Goal: Task Accomplishment & Management: Manage account settings

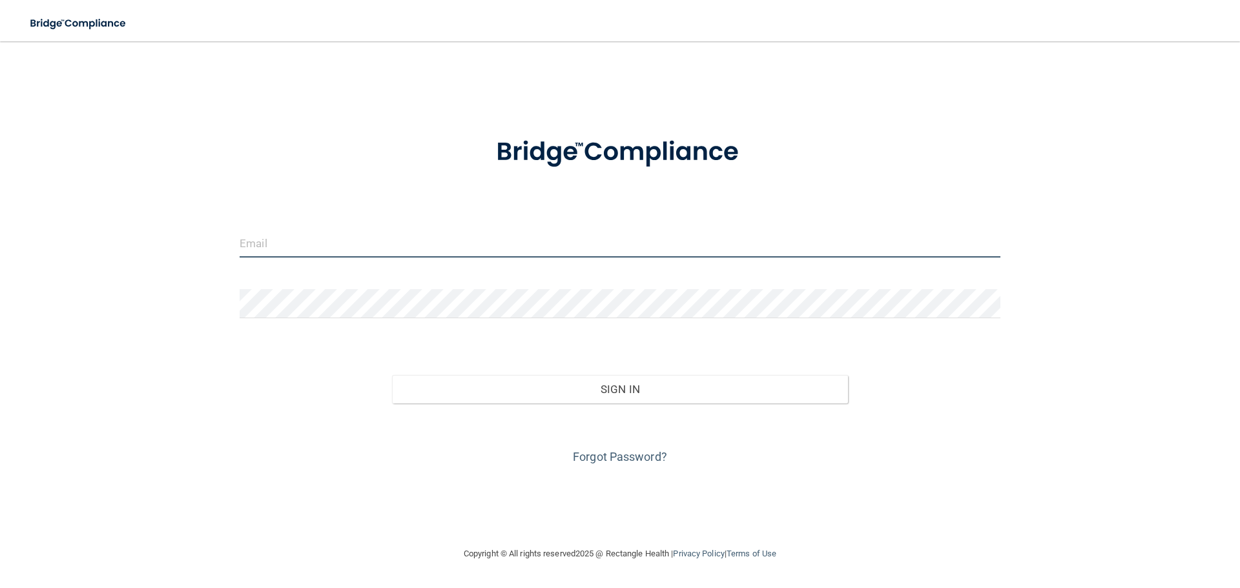
type input "[EMAIL_ADDRESS][DOMAIN_NAME]"
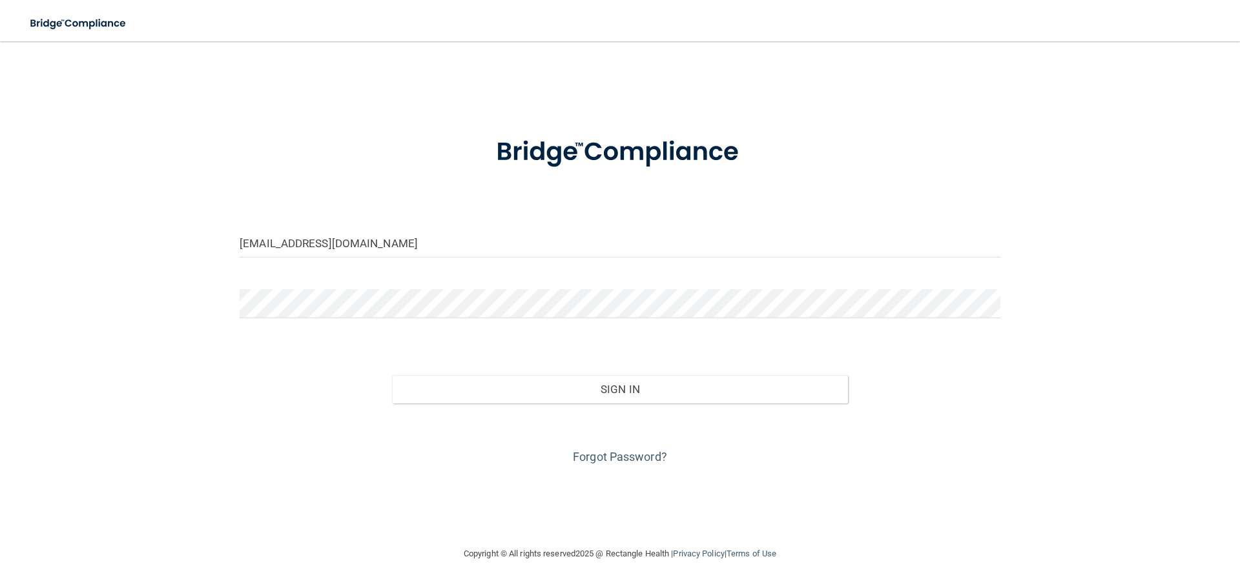
click at [559, 405] on div "Forgot Password?" at bounding box center [620, 436] width 780 height 65
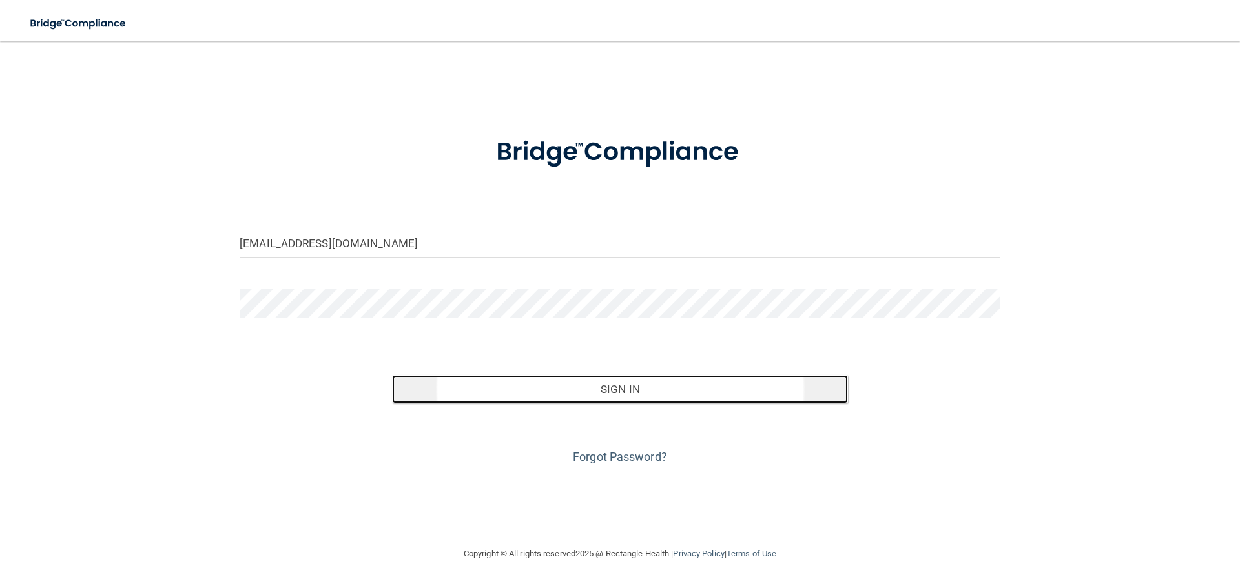
click at [567, 390] on button "Sign In" at bounding box center [620, 389] width 457 height 28
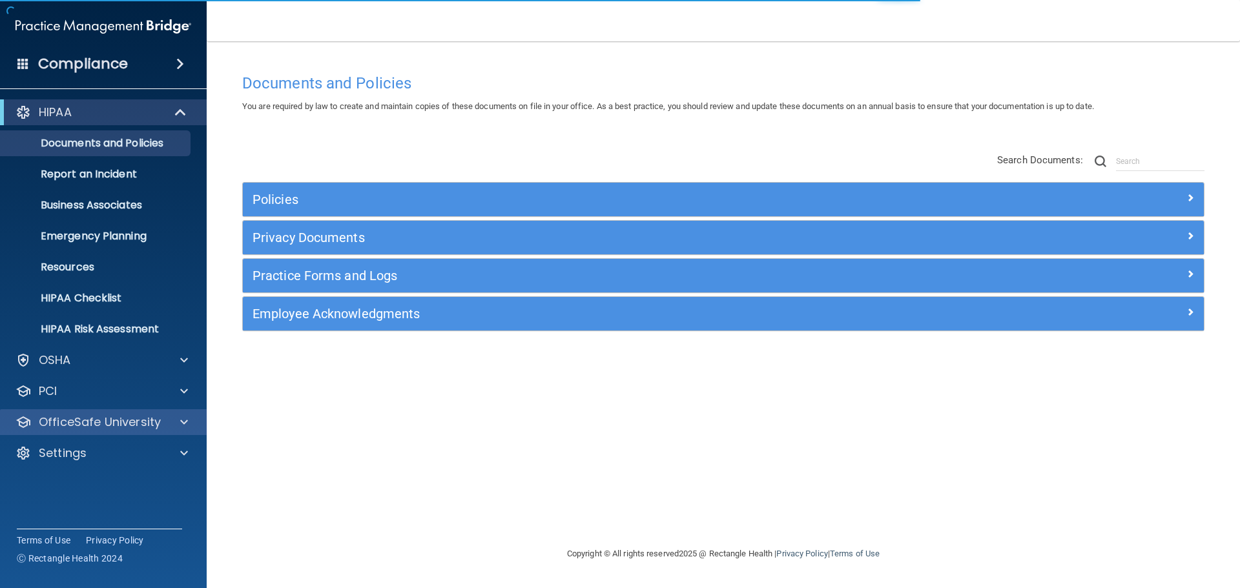
click at [187, 431] on div "OfficeSafe University" at bounding box center [103, 422] width 207 height 26
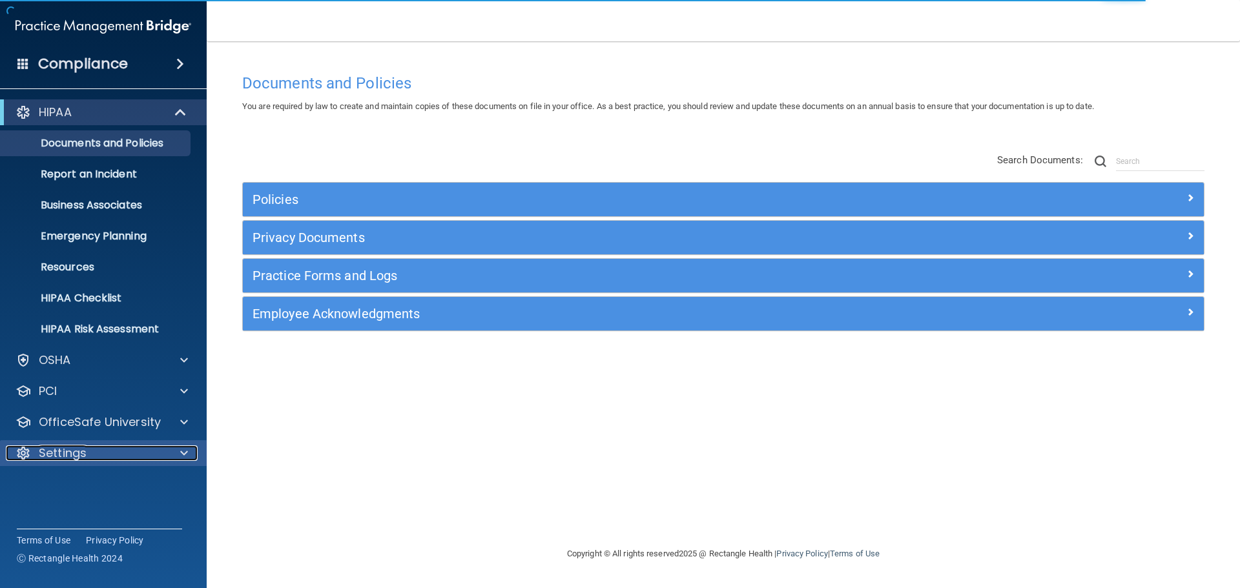
click at [174, 449] on div at bounding box center [182, 453] width 32 height 15
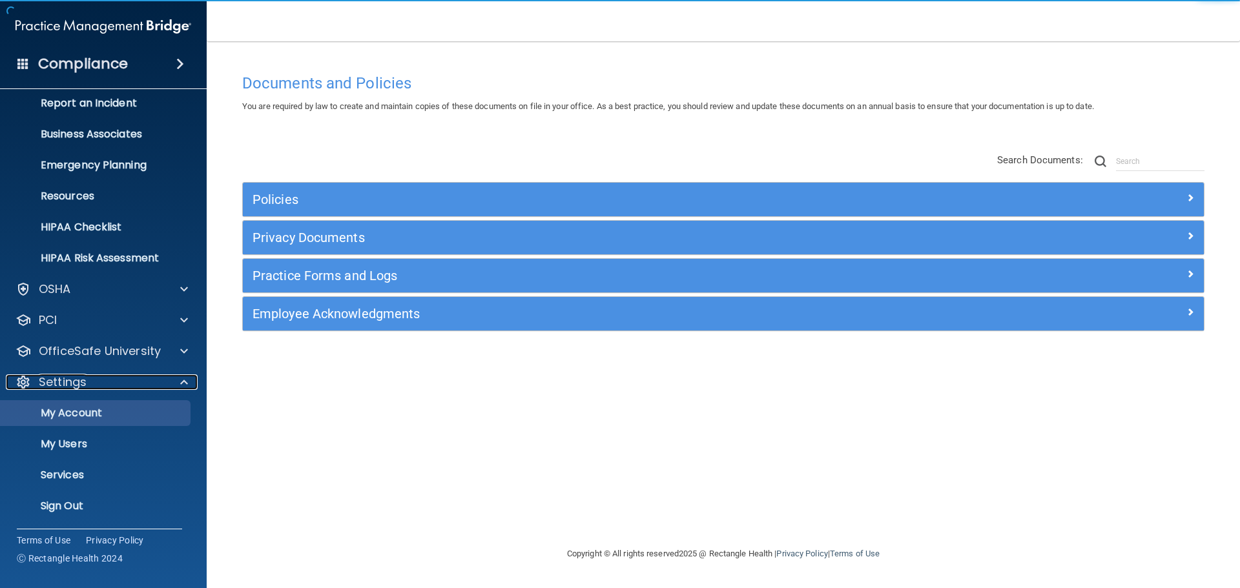
scroll to position [72, 0]
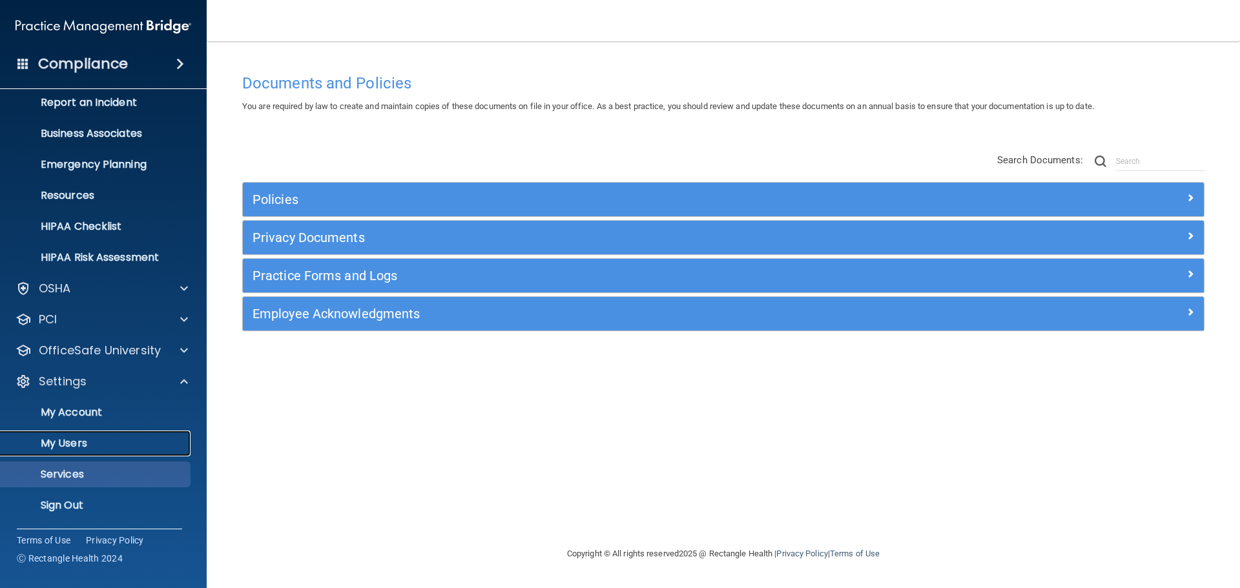
click at [63, 444] on p "My Users" at bounding box center [96, 443] width 176 height 13
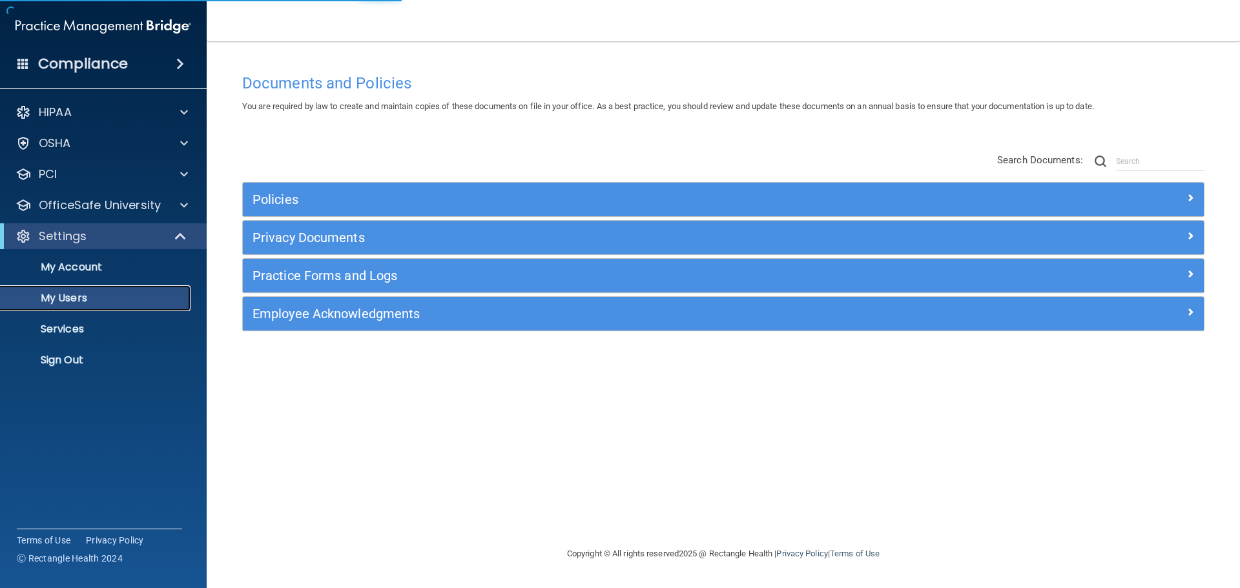
select select "20"
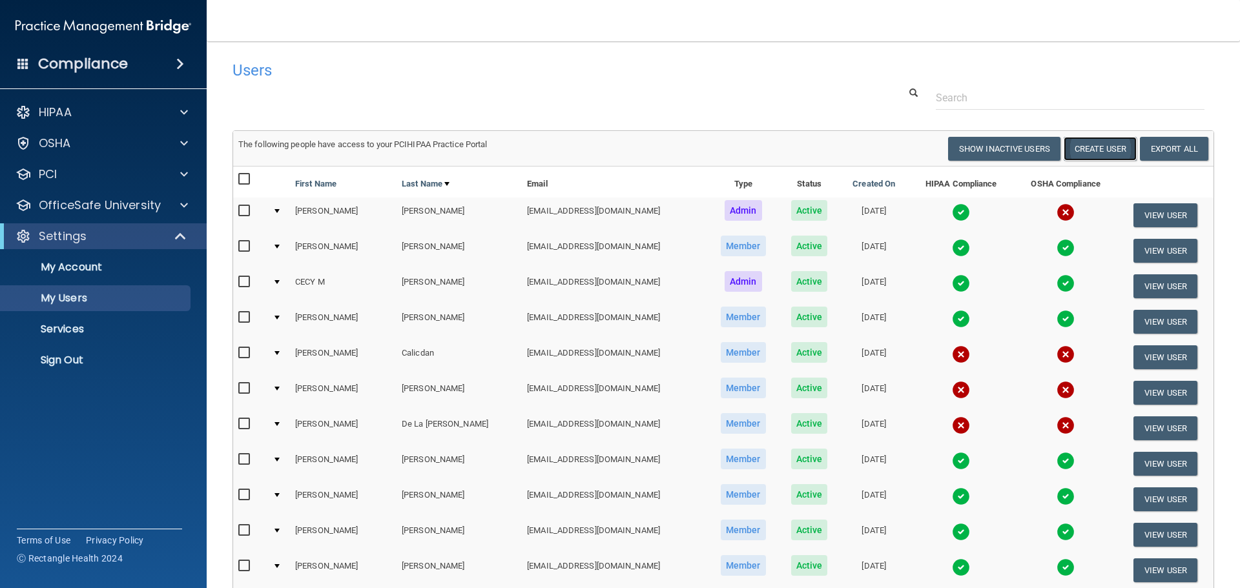
click at [1094, 147] on button "Create User" at bounding box center [1100, 149] width 73 height 24
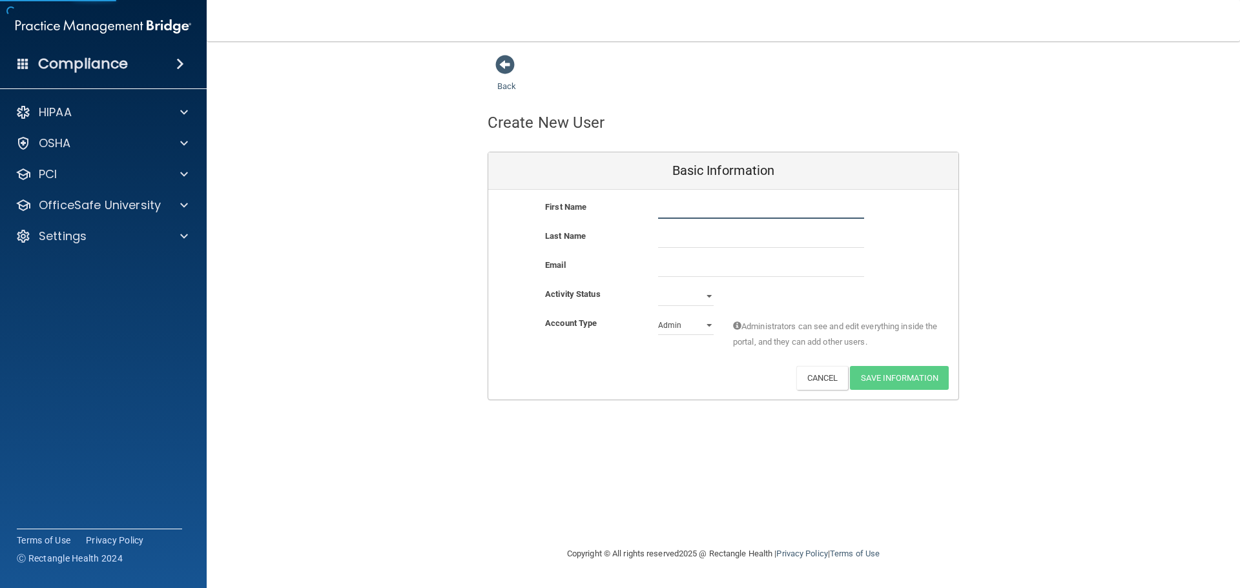
click at [684, 209] on input "text" at bounding box center [761, 209] width 206 height 19
click at [748, 200] on input "[PERSON_NAME][US_STATE]" at bounding box center [761, 209] width 206 height 19
type input "Harmony"
type input "[US_STATE]"
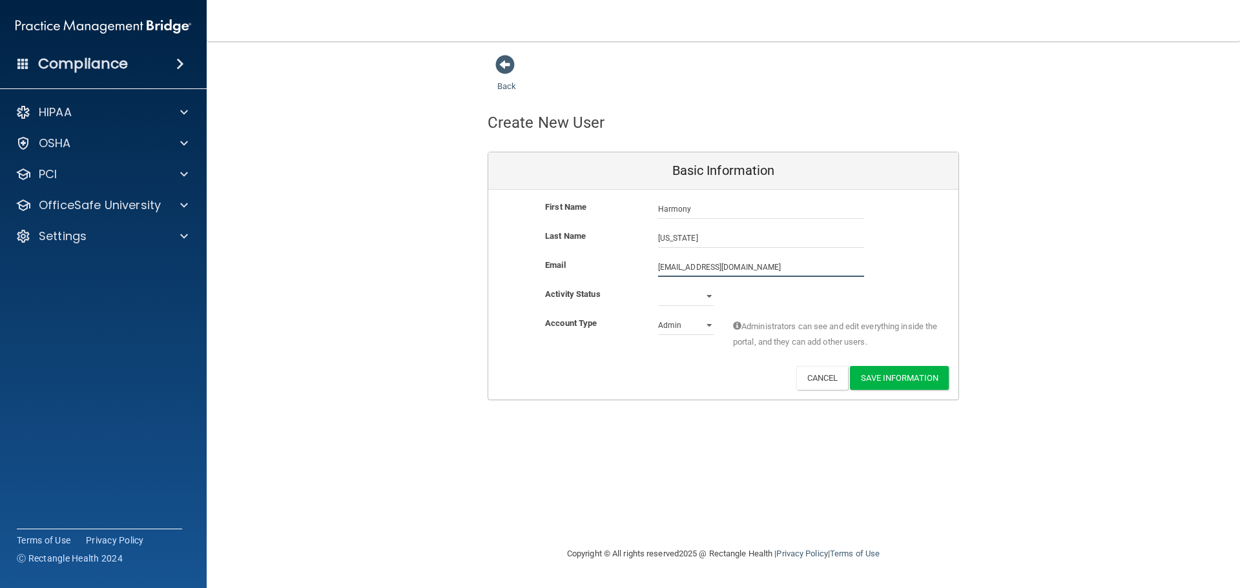
type input "[EMAIL_ADDRESS][DOMAIN_NAME]"
click at [699, 293] on select "Active Inactive" at bounding box center [686, 296] width 56 height 19
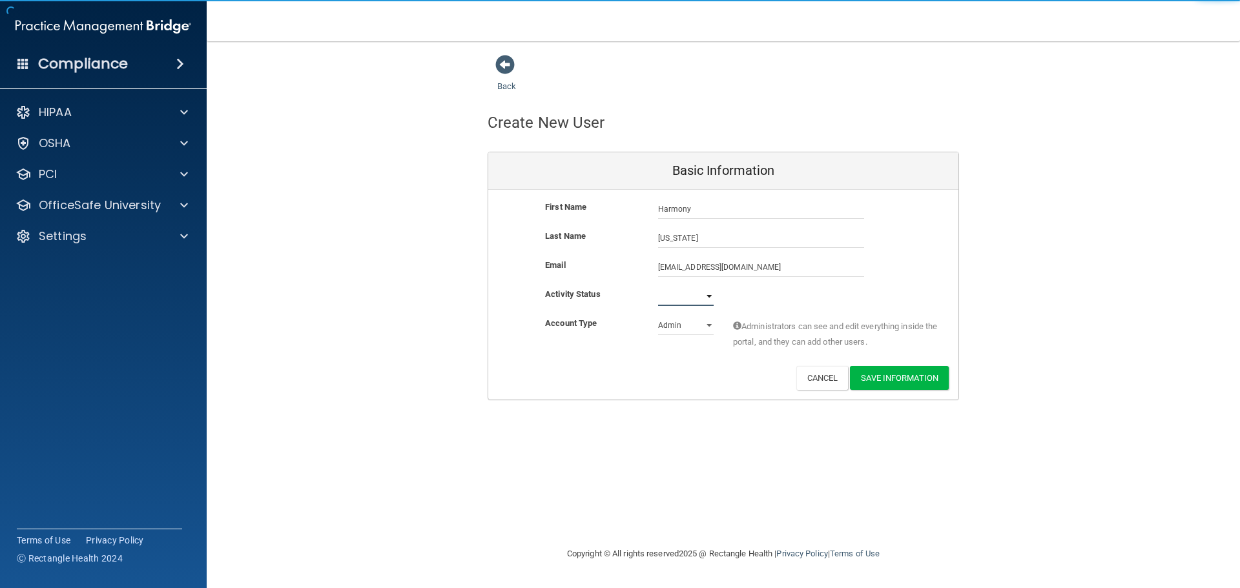
select select "active"
click at [658, 287] on select "Active Inactive" at bounding box center [686, 296] width 56 height 19
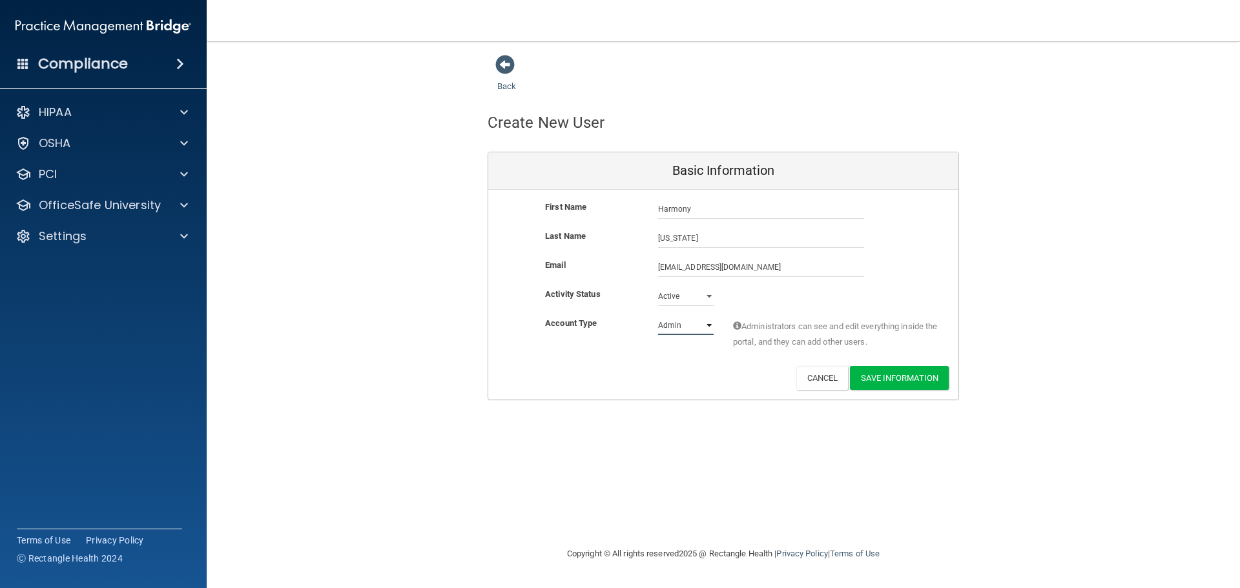
click at [692, 324] on select "Admin Member" at bounding box center [686, 325] width 56 height 19
select select "practice_member"
click at [658, 316] on select "Admin Member" at bounding box center [686, 325] width 56 height 19
click at [879, 366] on button "Save Information" at bounding box center [899, 378] width 99 height 24
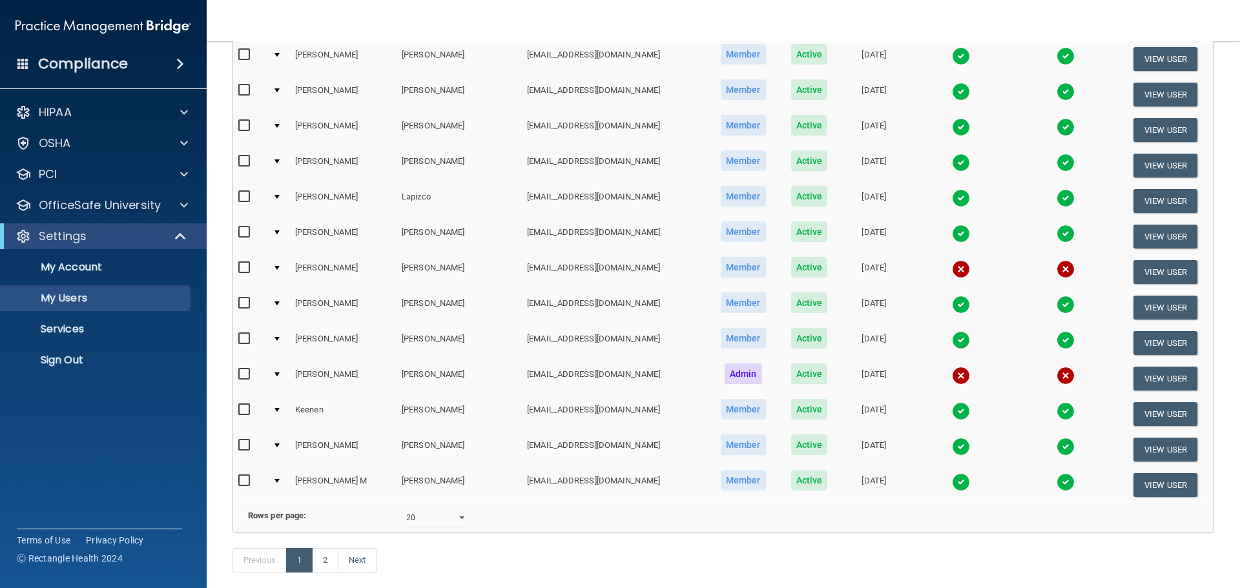
scroll to position [530, 0]
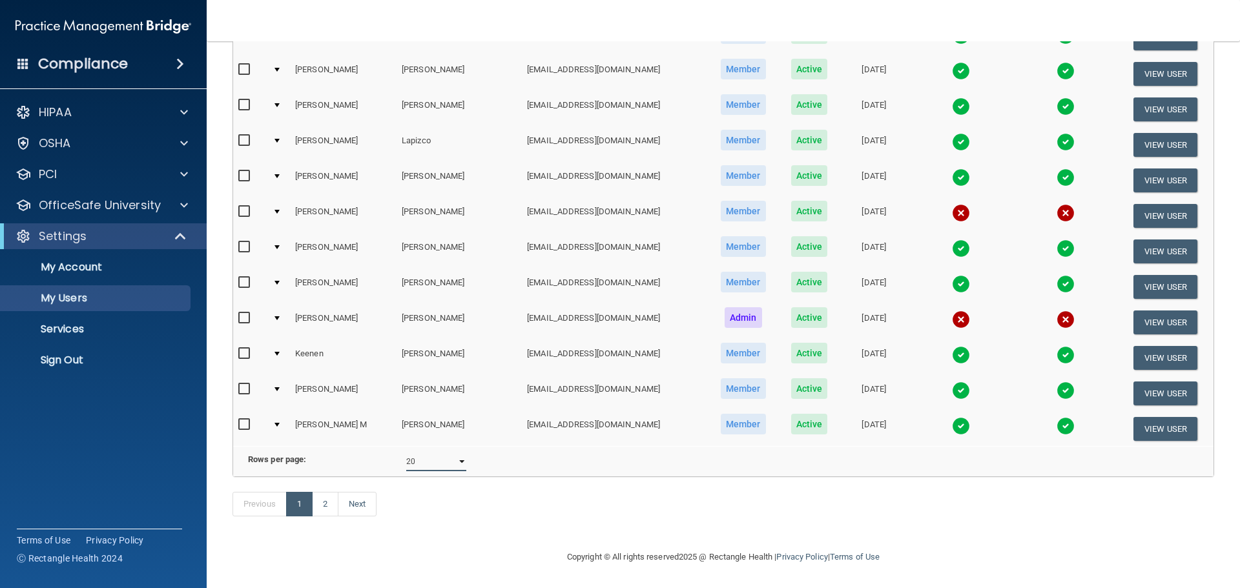
drag, startPoint x: 460, startPoint y: 450, endPoint x: 459, endPoint y: 460, distance: 10.4
click at [460, 452] on select "10 20 30 40 all" at bounding box center [436, 461] width 60 height 19
select select "22"
click at [406, 452] on select "10 20 30 40 all" at bounding box center [436, 461] width 60 height 19
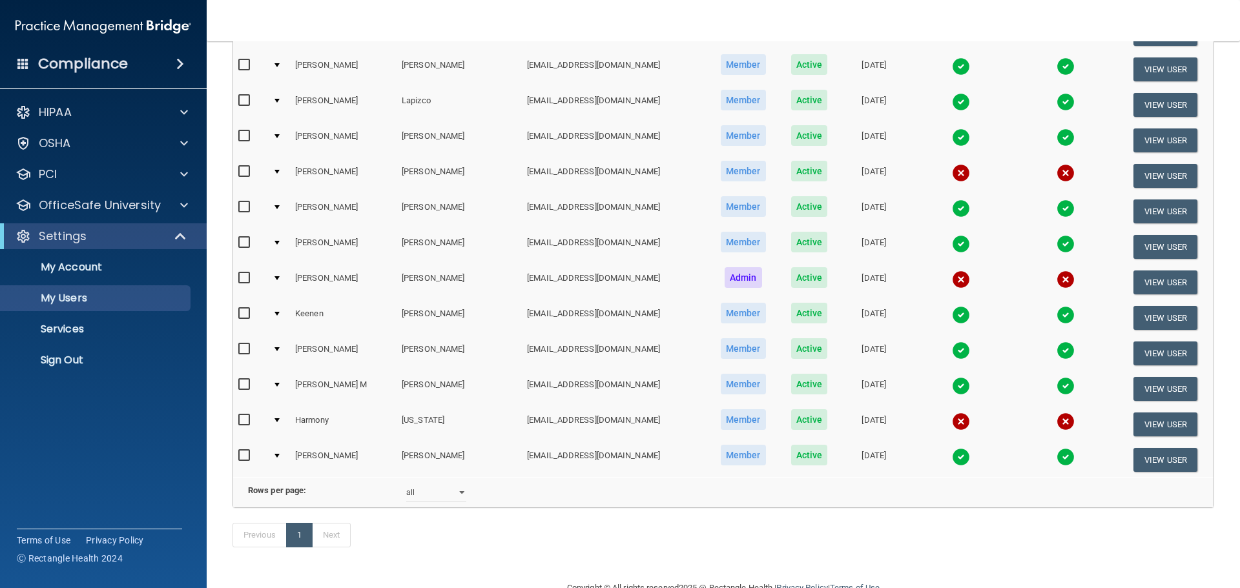
scroll to position [552, 0]
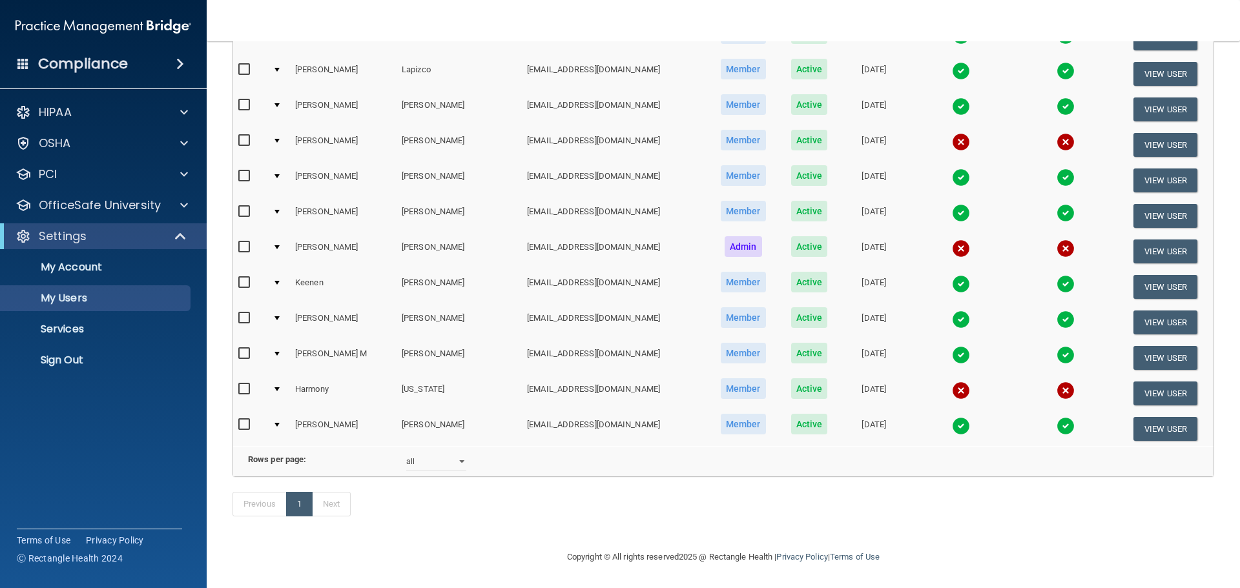
click at [238, 376] on td at bounding box center [250, 394] width 34 height 36
click at [247, 384] on input "checkbox" at bounding box center [245, 389] width 15 height 10
checkbox input "true"
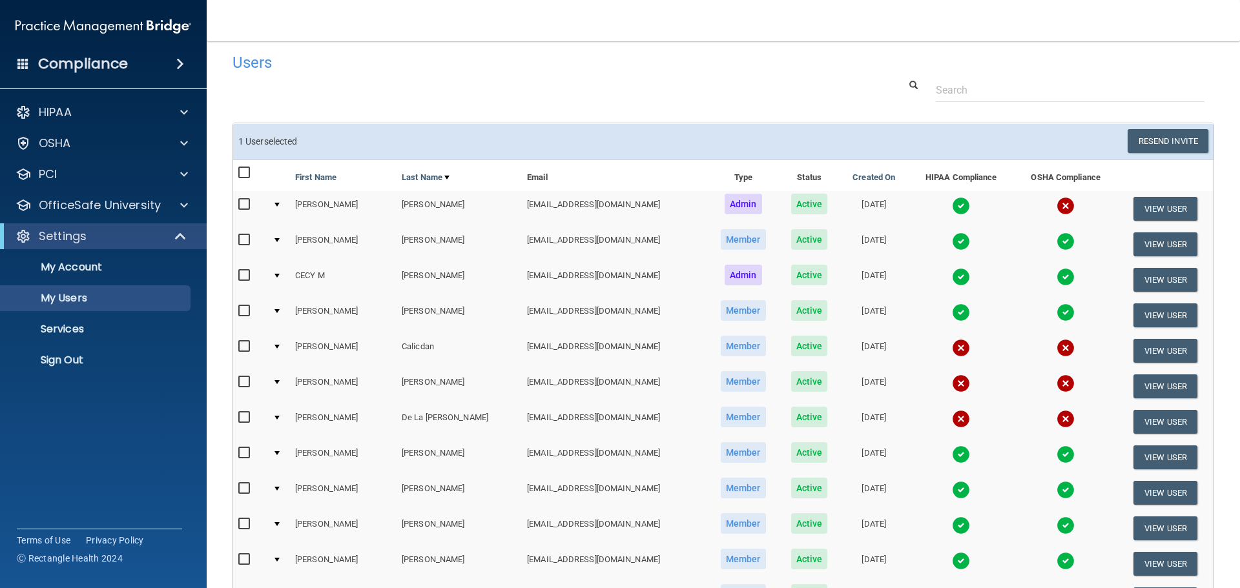
scroll to position [0, 0]
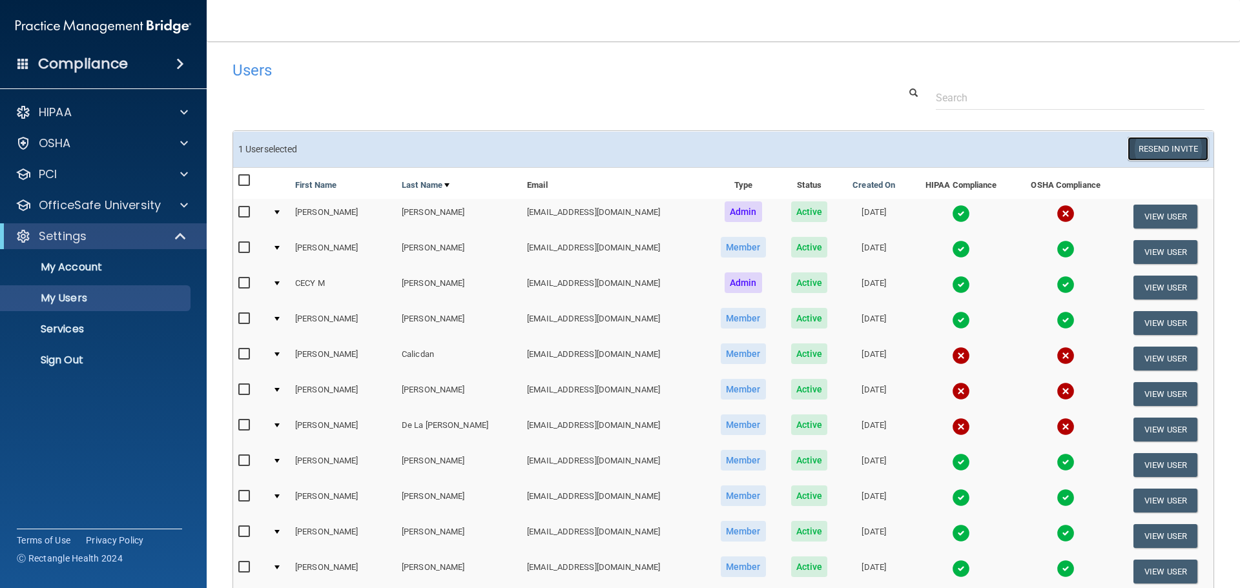
click at [1144, 141] on button "Resend Invite" at bounding box center [1168, 149] width 81 height 24
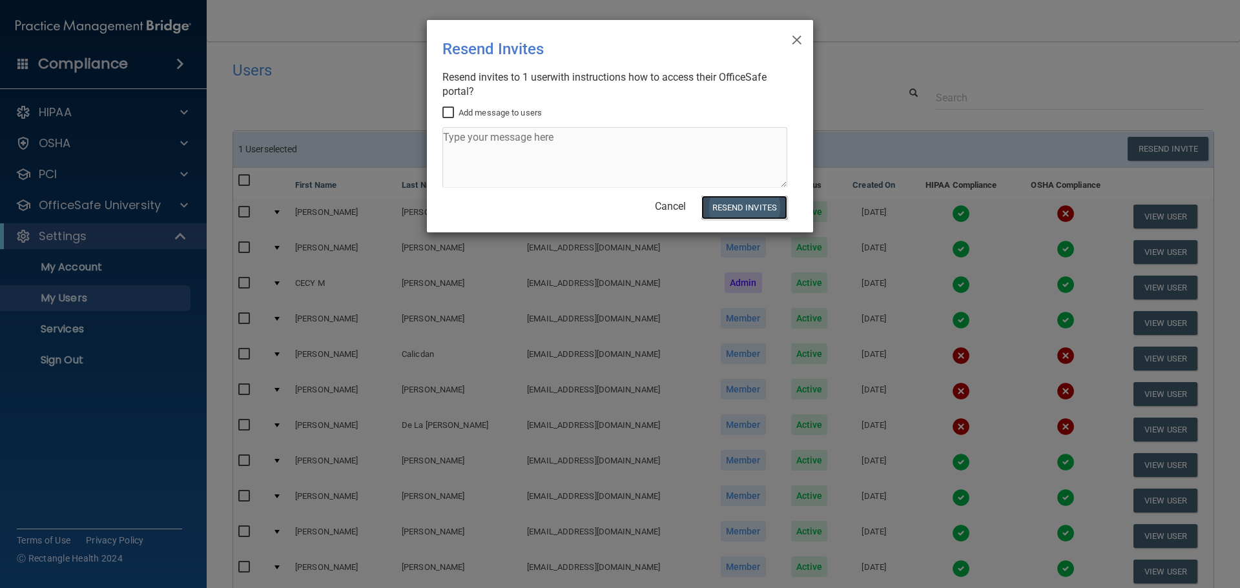
click at [736, 207] on button "Resend Invites" at bounding box center [744, 208] width 86 height 24
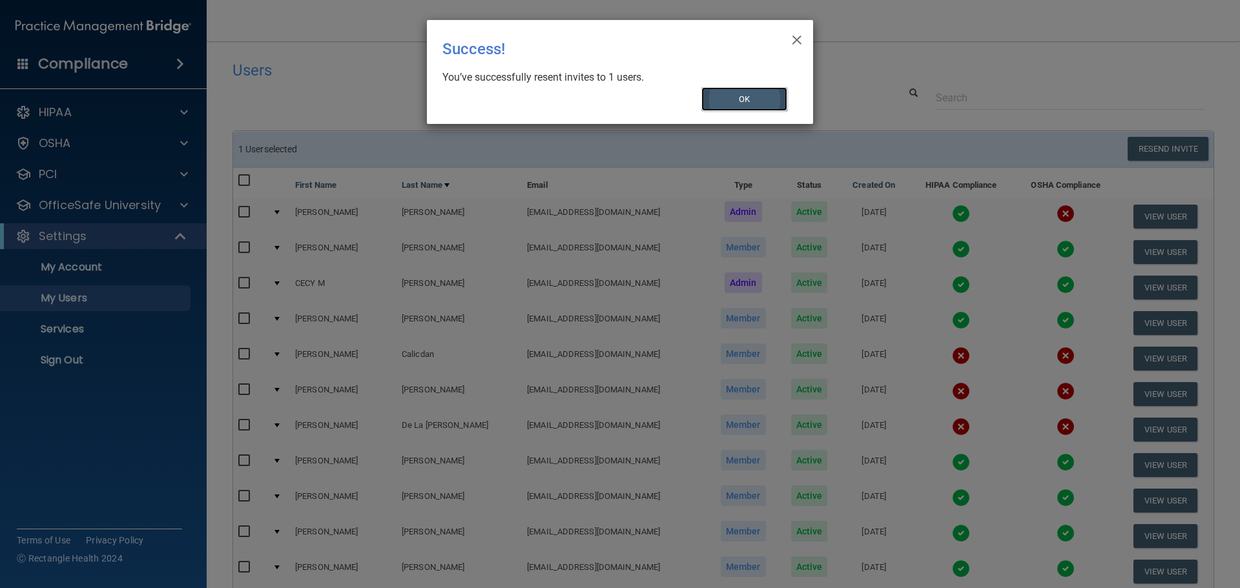
click at [749, 100] on button "OK" at bounding box center [744, 99] width 87 height 24
